Goal: Information Seeking & Learning: Learn about a topic

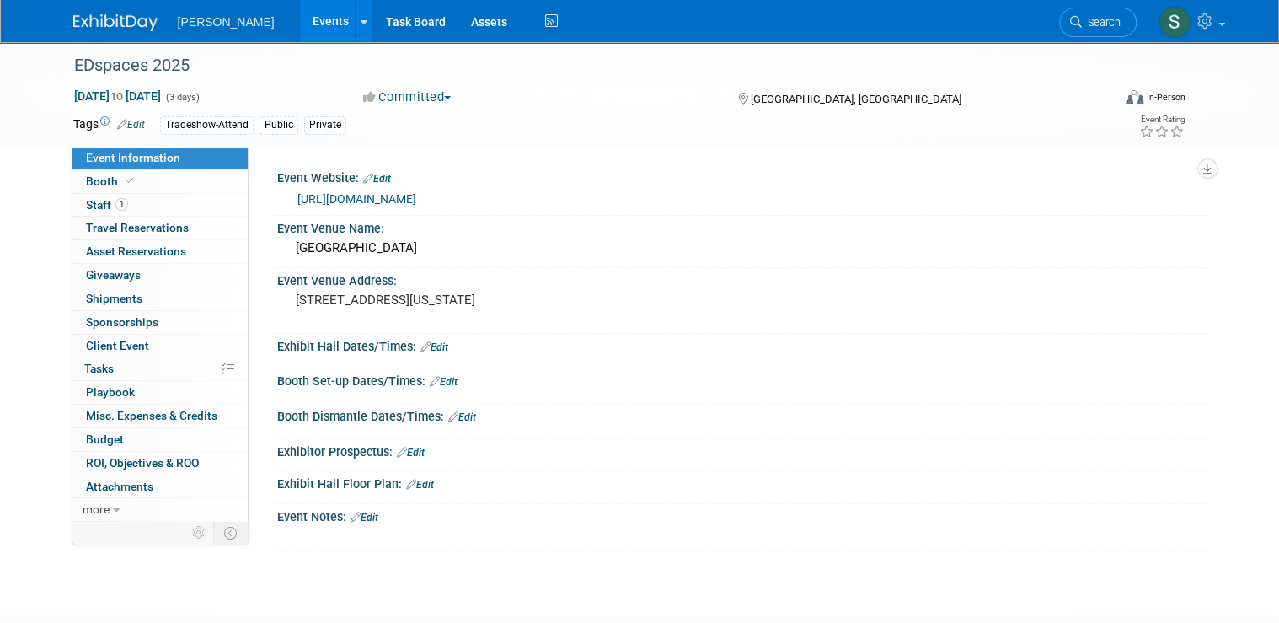
click at [321, 82] on link "https://ed-spaces.com/" at bounding box center [356, 198] width 119 height 13
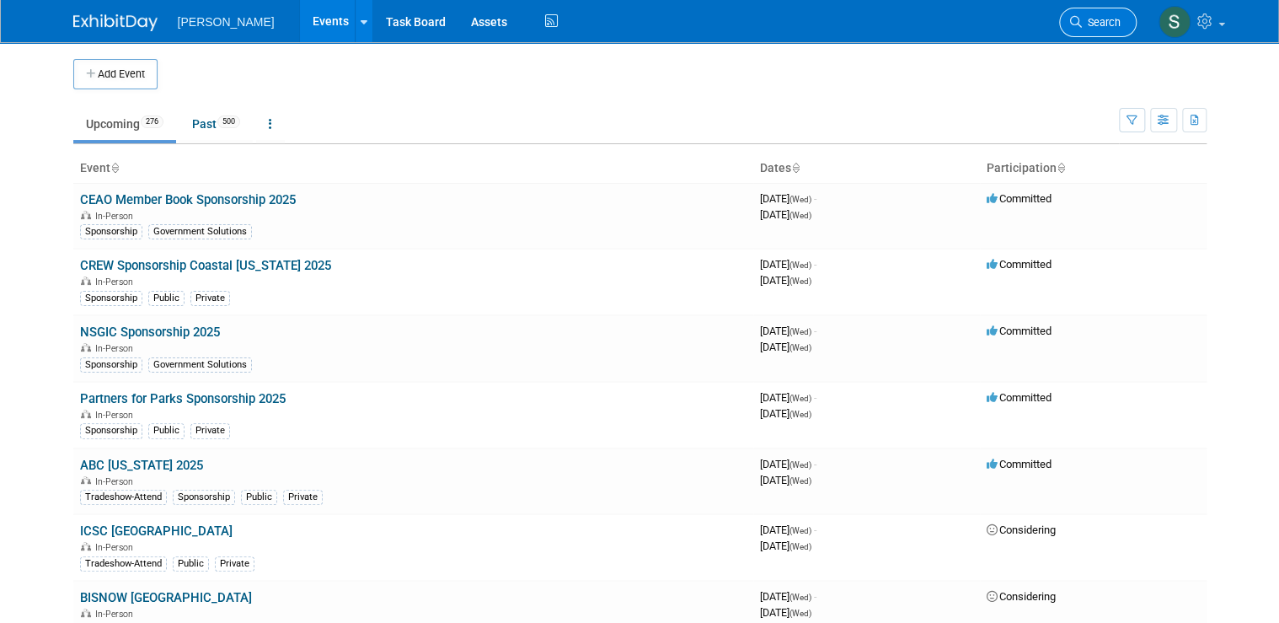
click at [1108, 16] on span "Search" at bounding box center [1101, 22] width 39 height 13
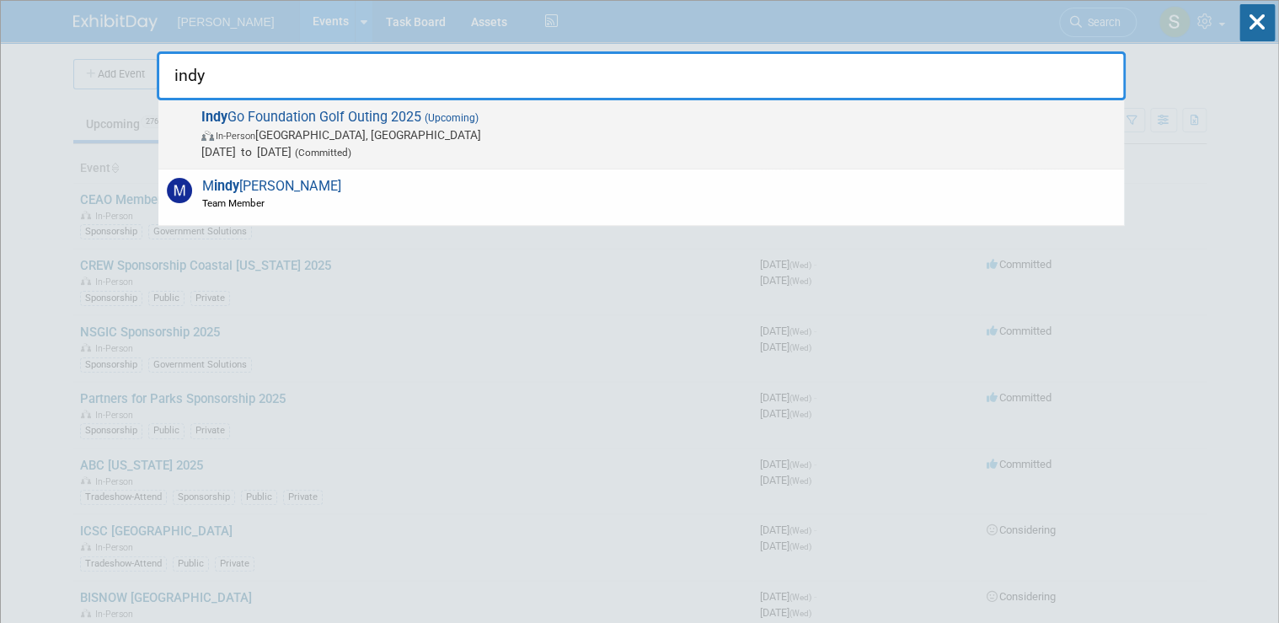
type input "indy"
click at [340, 128] on span "In-Person [GEOGRAPHIC_DATA], [GEOGRAPHIC_DATA]" at bounding box center [658, 134] width 914 height 17
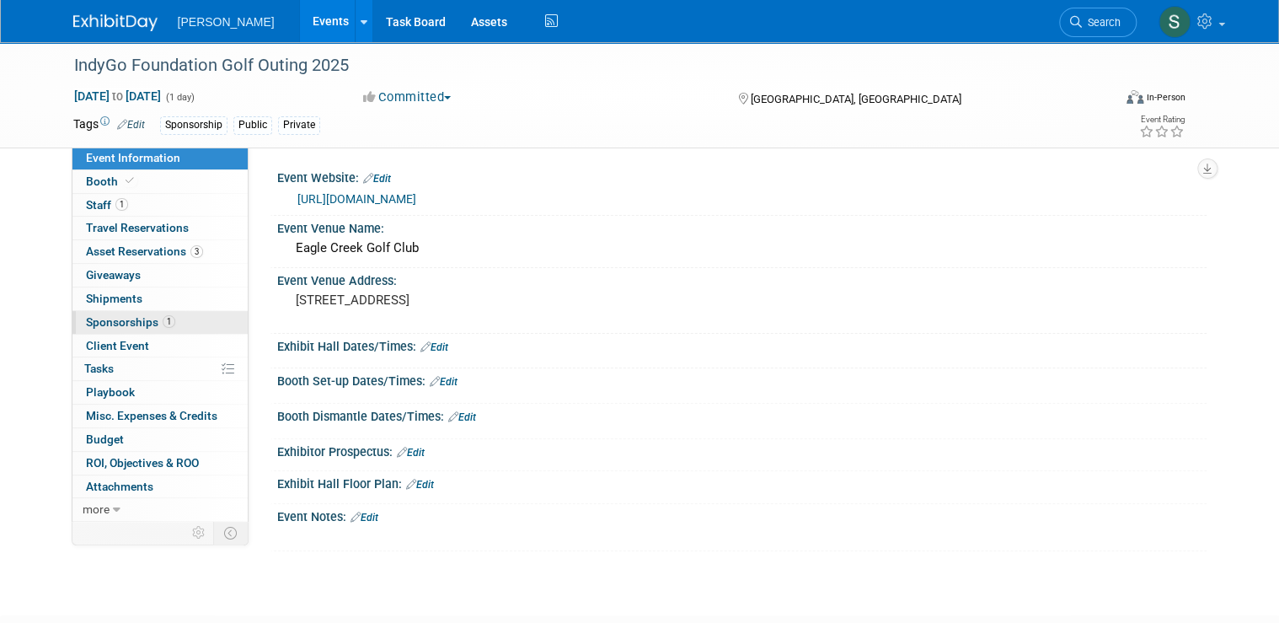
click at [116, 324] on span "Sponsorships 1" at bounding box center [130, 321] width 89 height 13
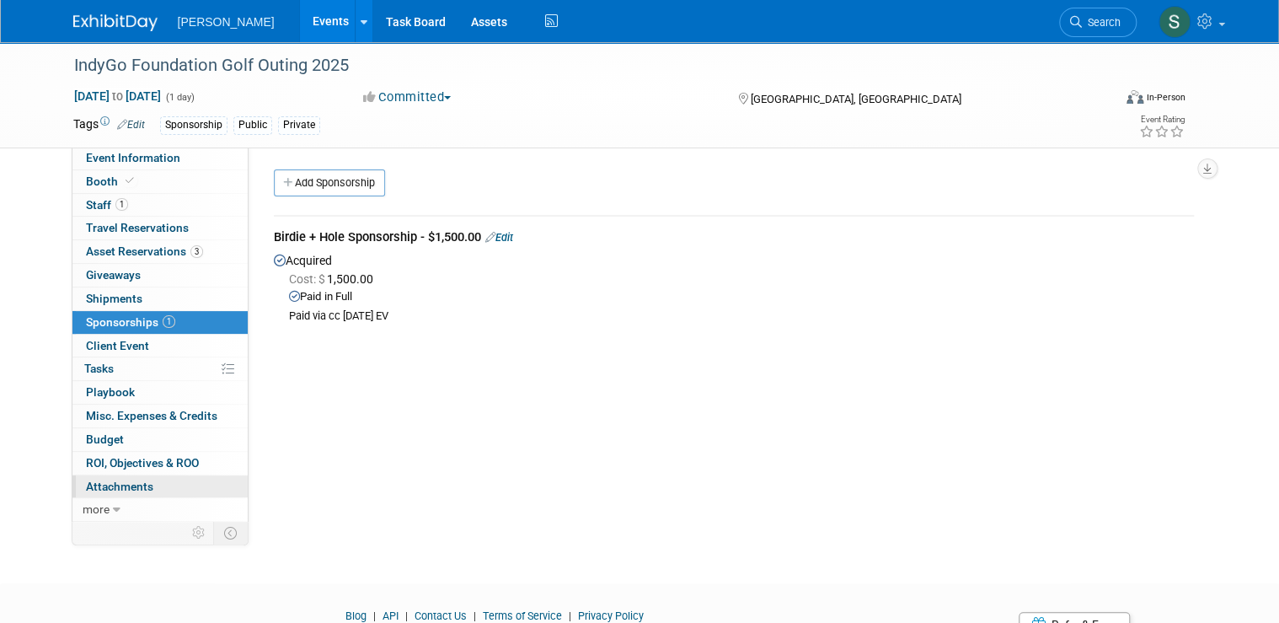
click at [108, 479] on span "Attachments 0" at bounding box center [119, 485] width 67 height 13
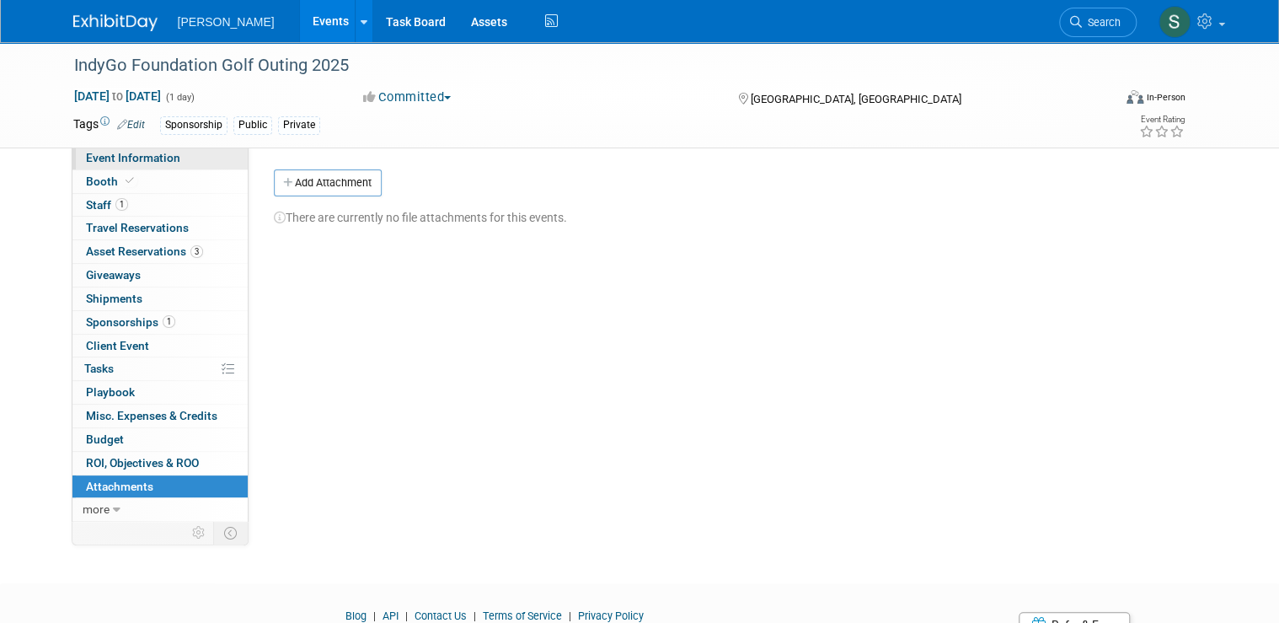
click at [129, 162] on span "Event Information" at bounding box center [133, 157] width 94 height 13
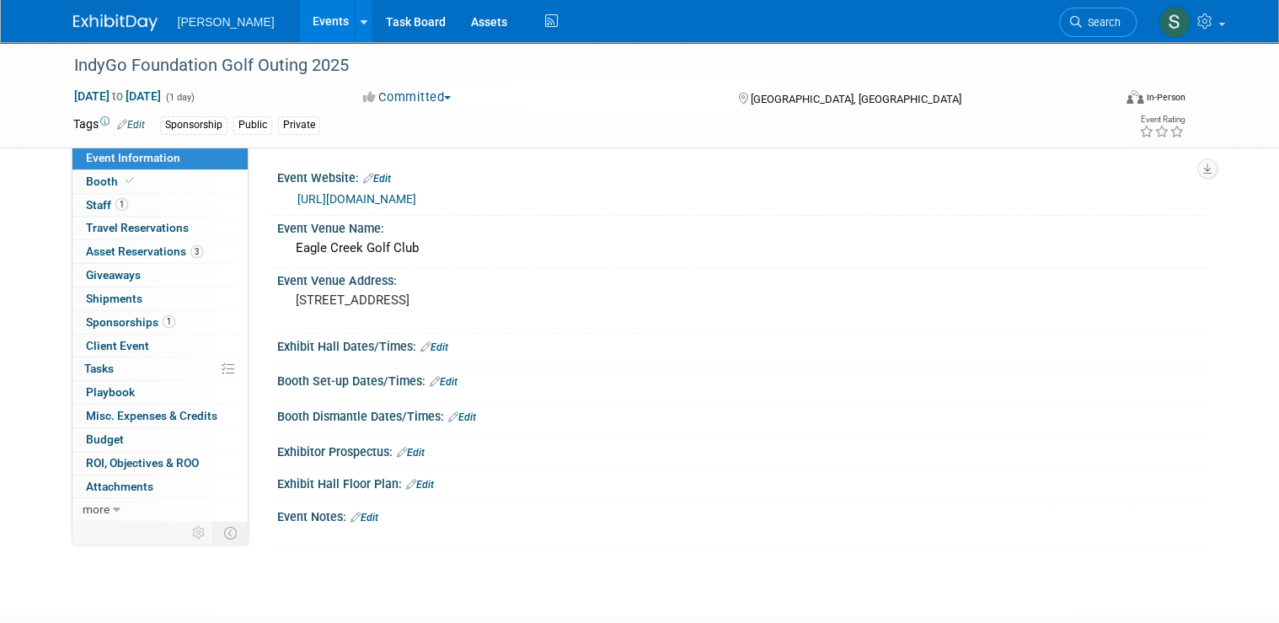
click at [416, 195] on link "https://www.indygo.net/foundation/iptf-golf-outing/" at bounding box center [356, 198] width 119 height 13
